Goal: Find specific page/section: Find specific page/section

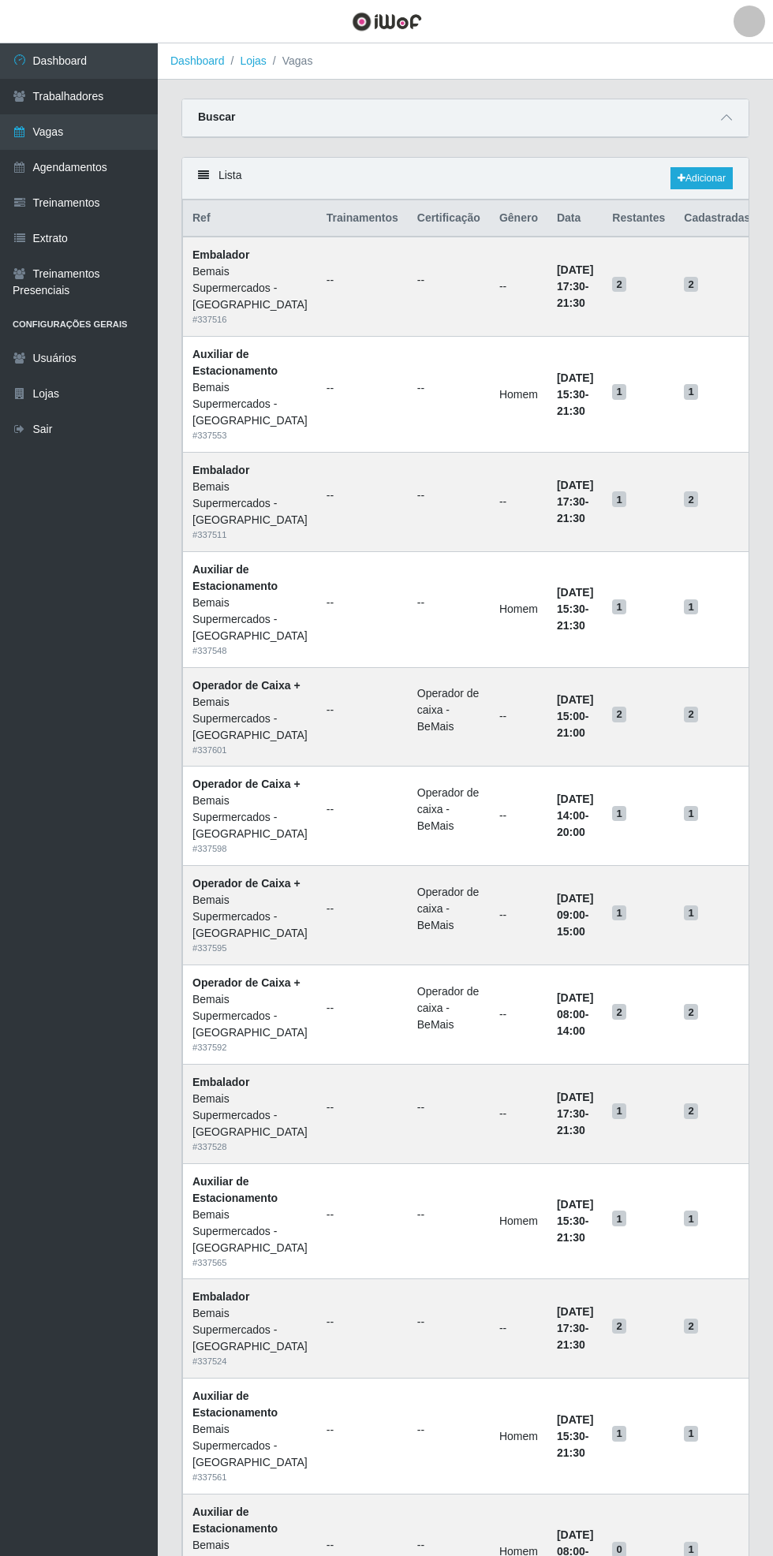
click at [143, 170] on link "Agendamentos" at bounding box center [79, 167] width 158 height 35
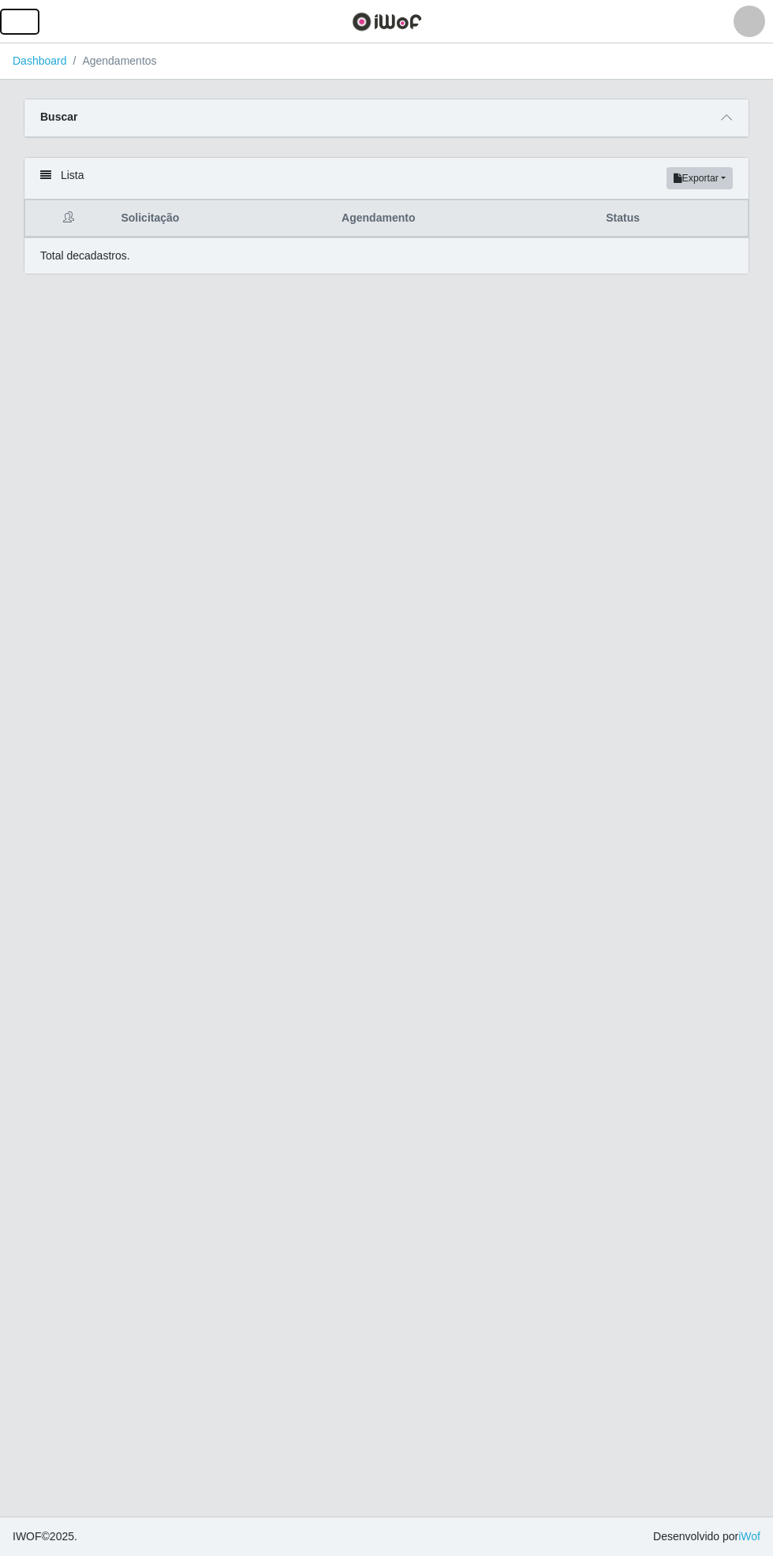
click at [38, 20] on button "button" at bounding box center [19, 22] width 39 height 26
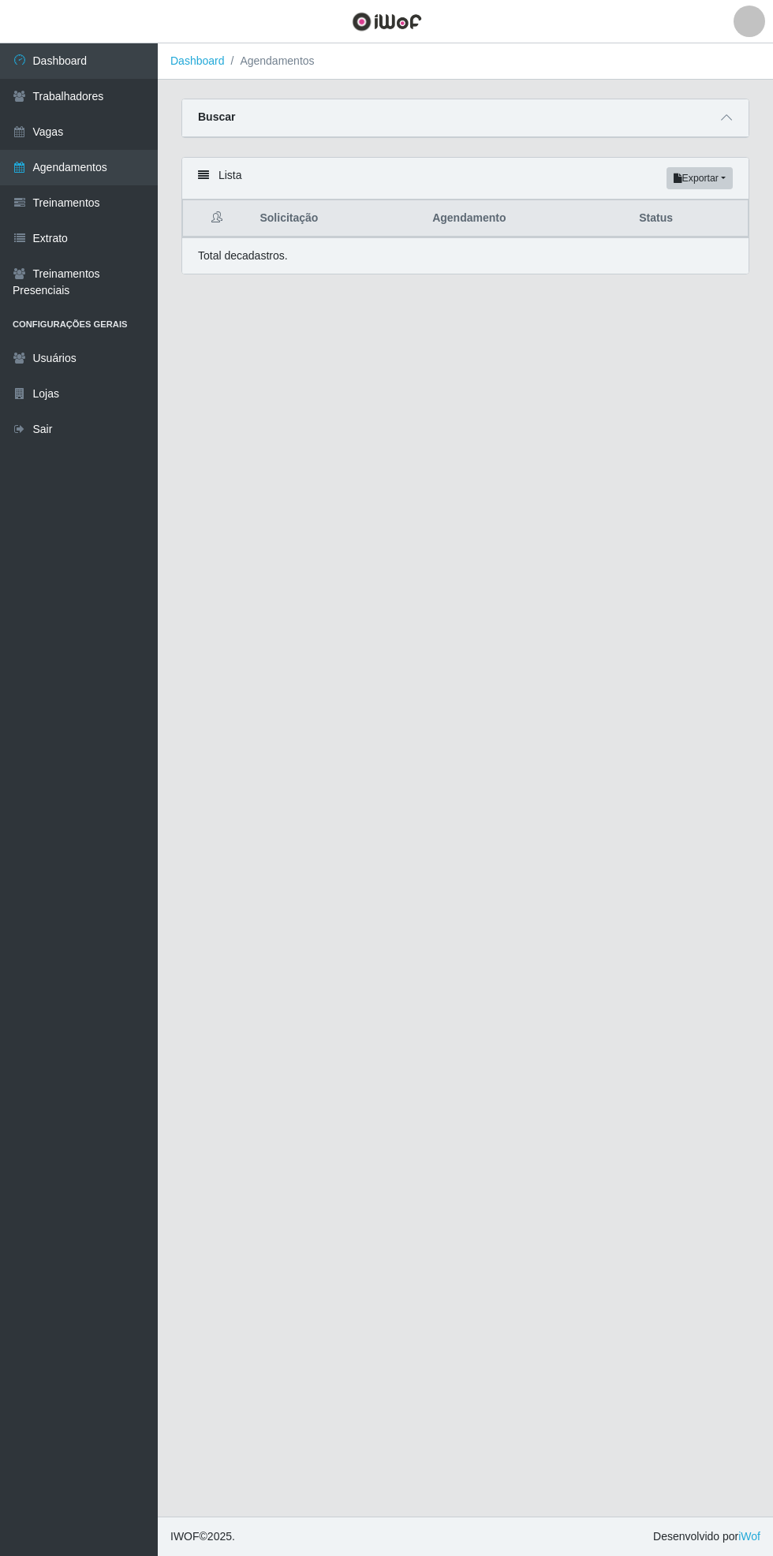
click at [153, 134] on link "Vagas" at bounding box center [79, 131] width 158 height 35
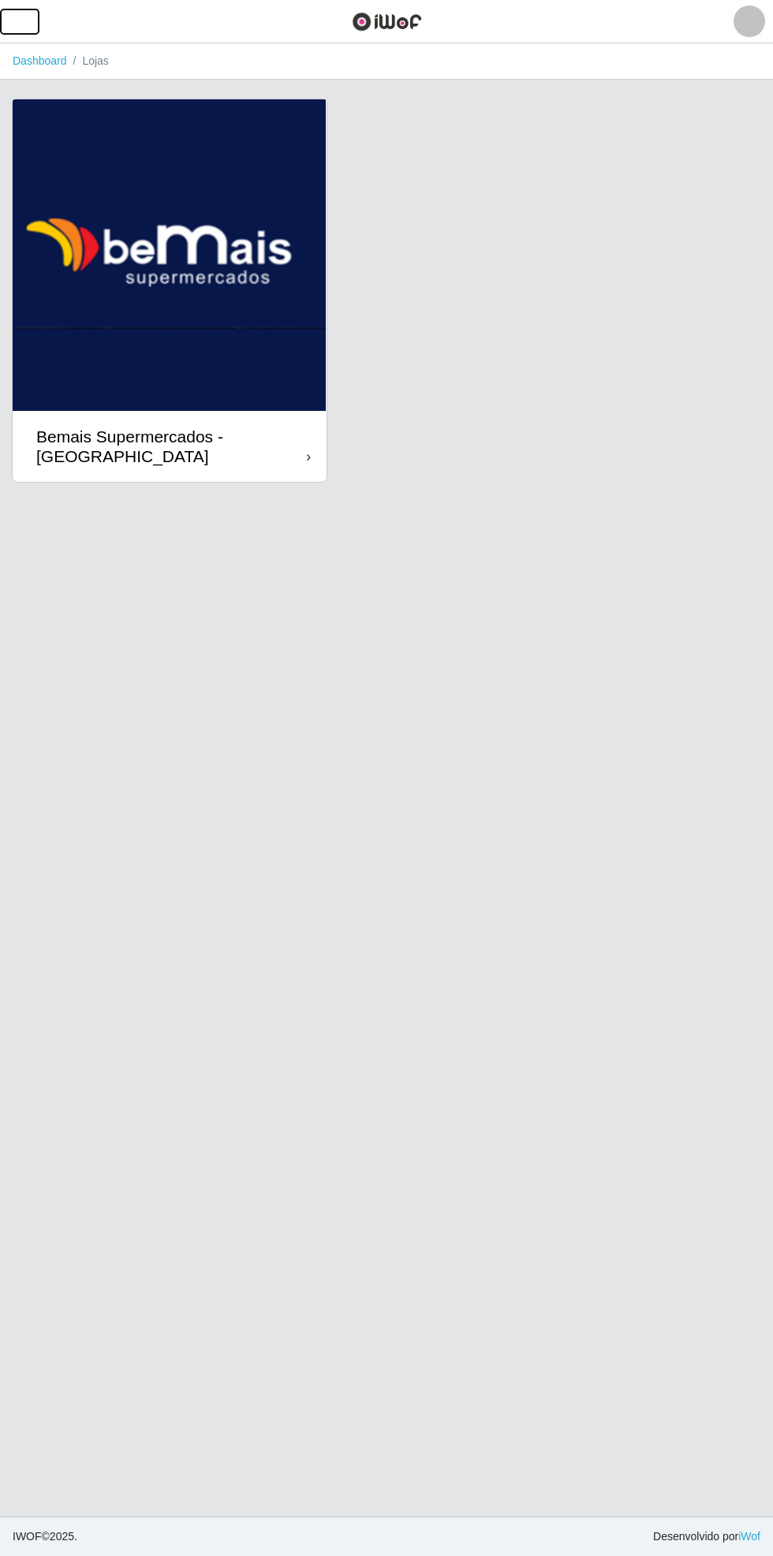
click at [33, 22] on button "button" at bounding box center [19, 22] width 39 height 26
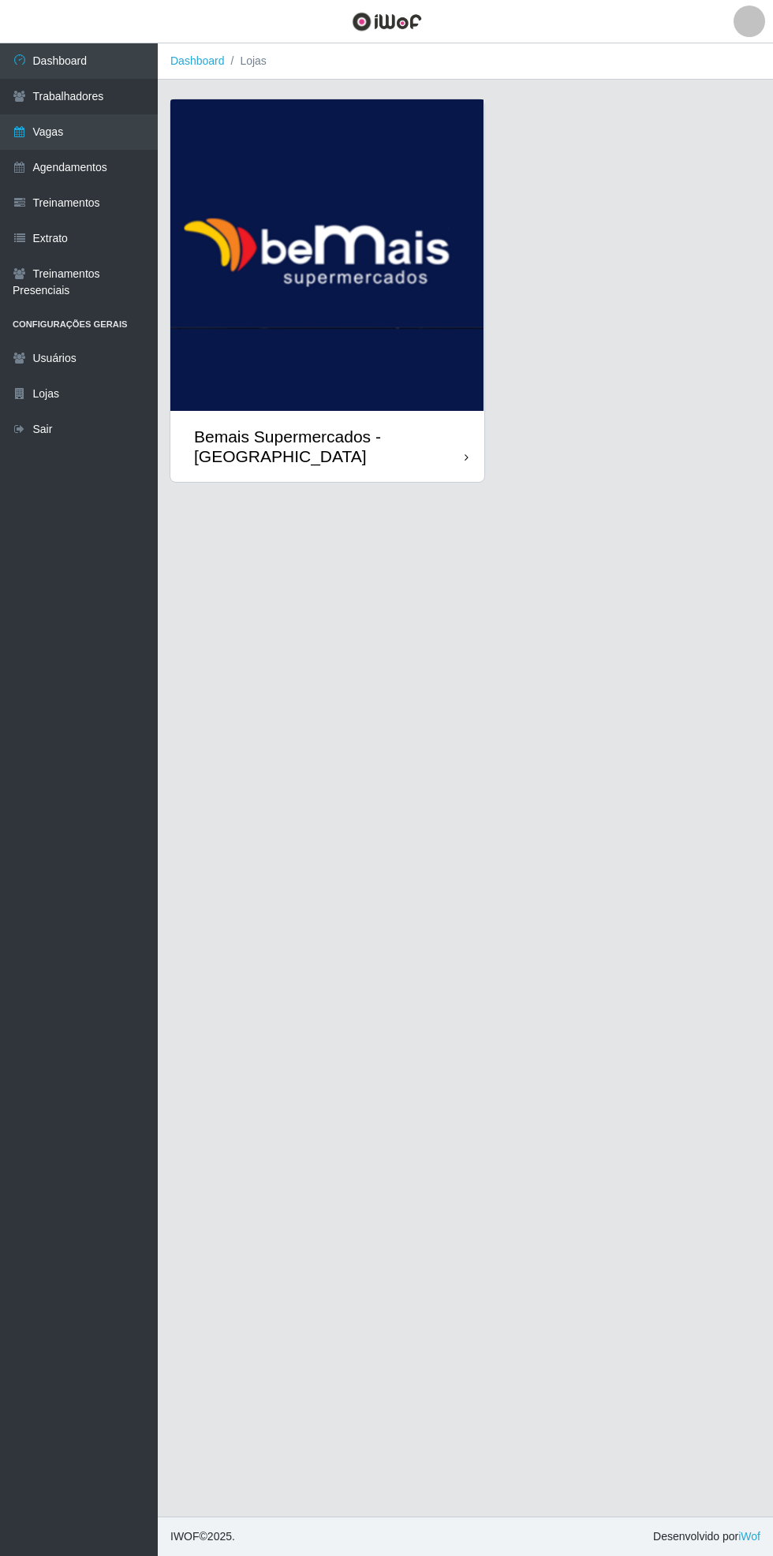
click at [78, 57] on link "Dashboard" at bounding box center [79, 60] width 158 height 35
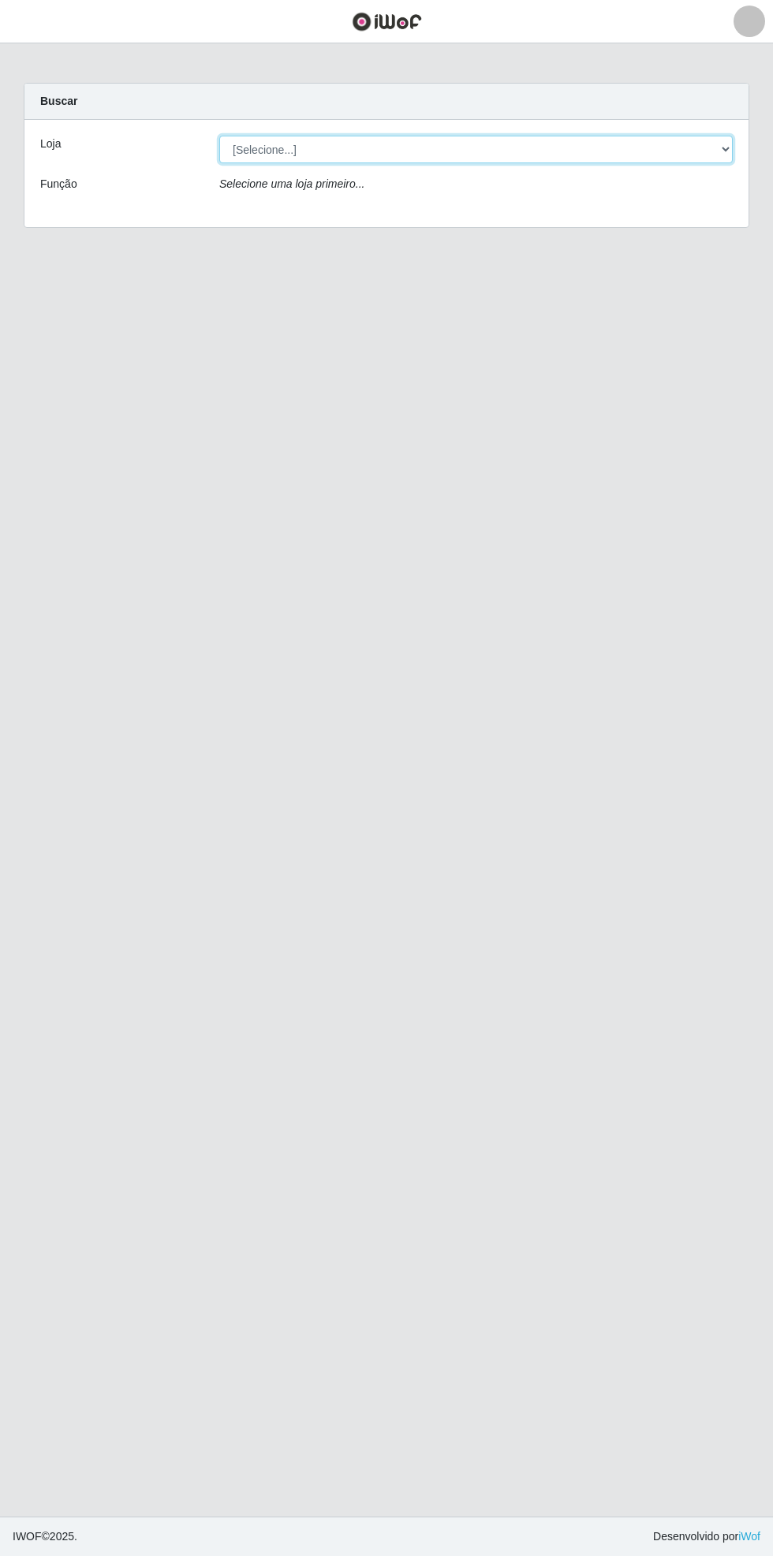
click at [728, 145] on select "[Selecione...] Bemais Supermercados - [GEOGRAPHIC_DATA]" at bounding box center [475, 150] width 513 height 28
select select "250"
click at [219, 136] on select "[Selecione...] Bemais Supermercados - [GEOGRAPHIC_DATA]" at bounding box center [475, 150] width 513 height 28
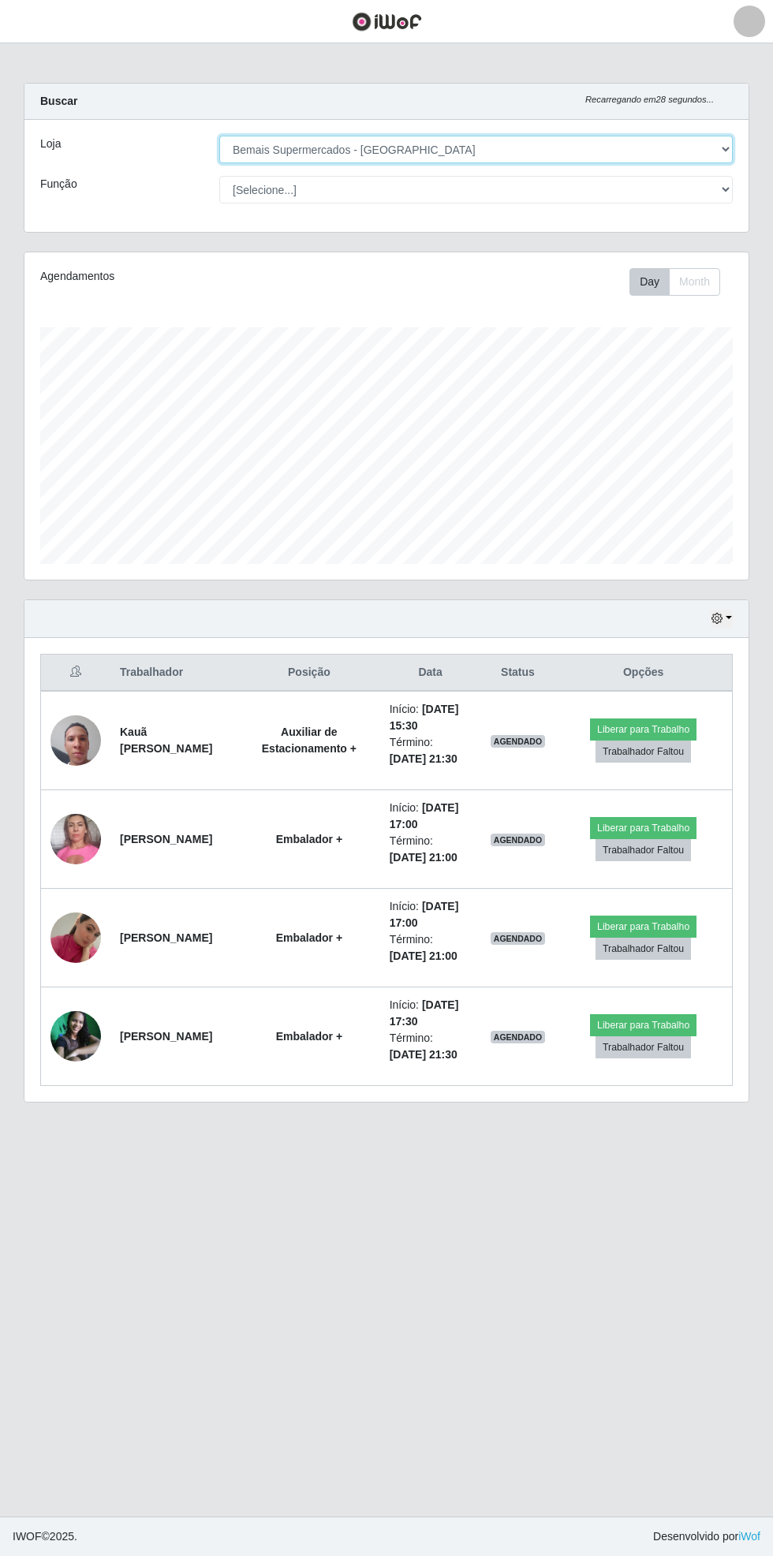
scroll to position [326, 724]
click at [721, 613] on icon "button" at bounding box center [716, 618] width 11 height 11
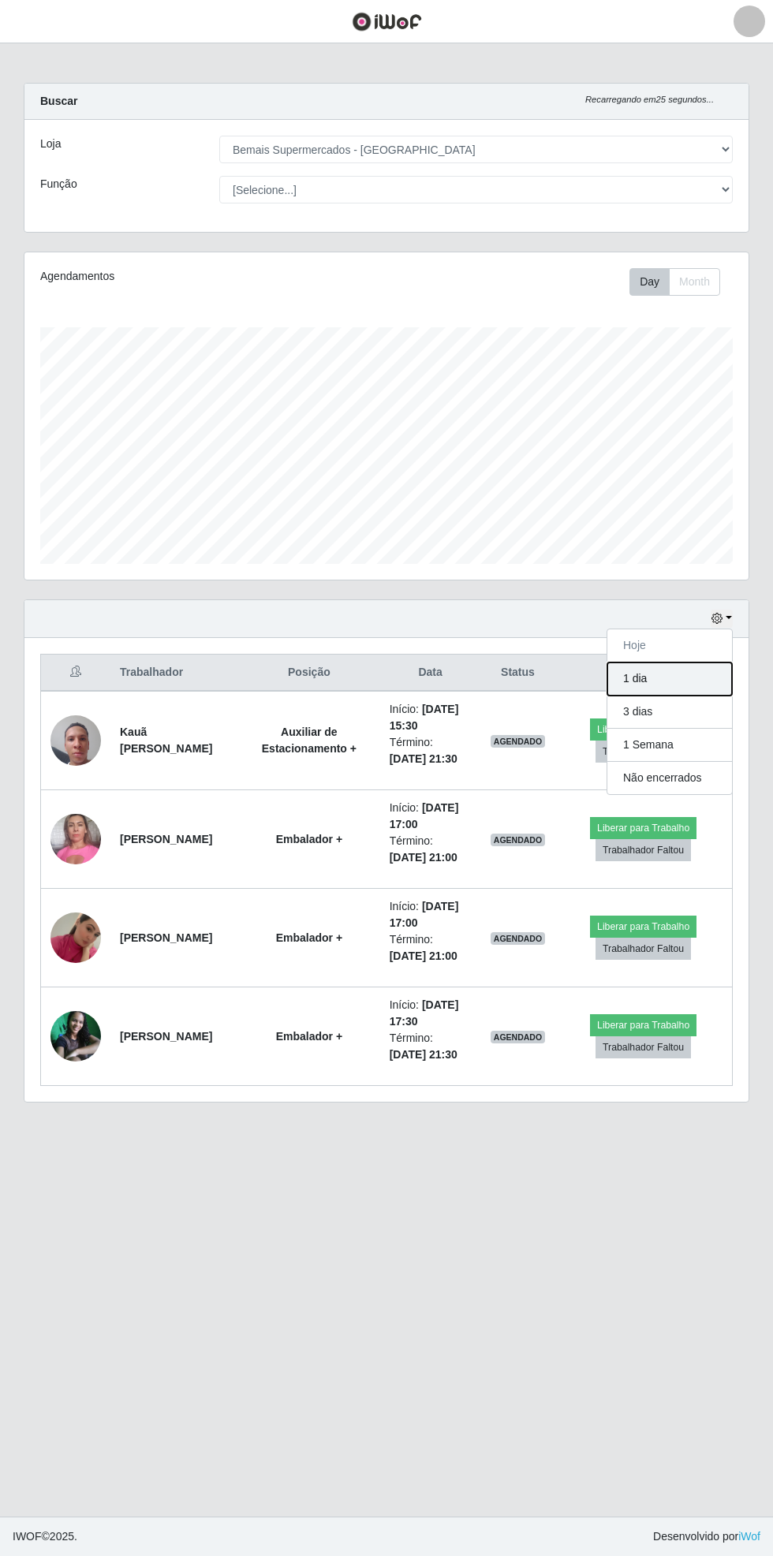
click at [700, 670] on button "1 dia" at bounding box center [669, 678] width 125 height 33
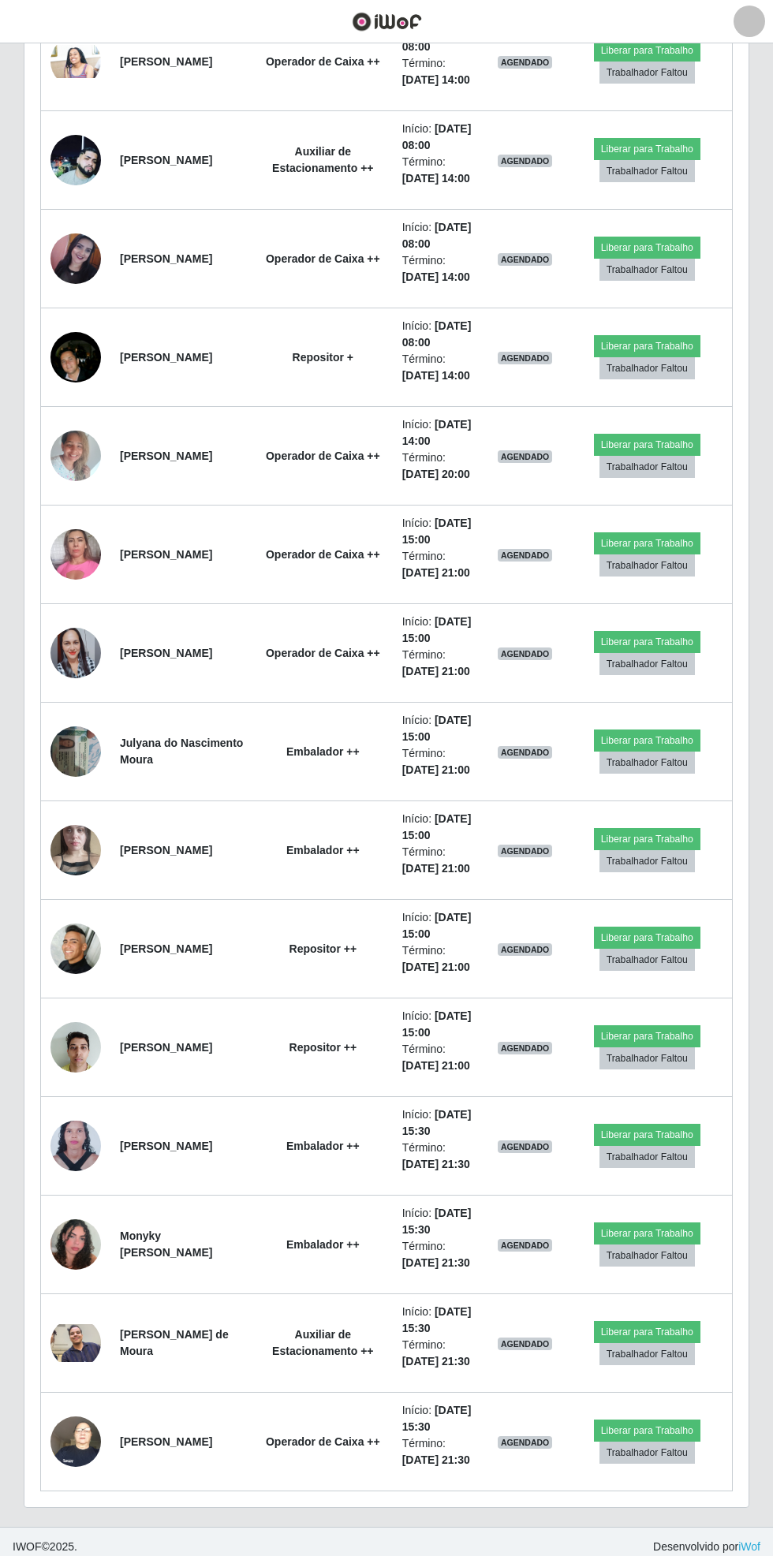
scroll to position [1471, 0]
